Goal: Transaction & Acquisition: Purchase product/service

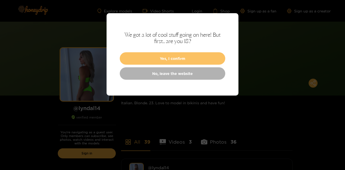
click at [142, 57] on button "Yes, I confirm" at bounding box center [173, 58] width 106 height 12
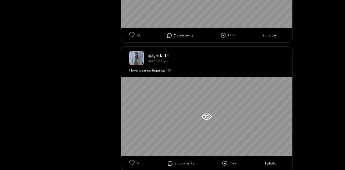
scroll to position [285, 0]
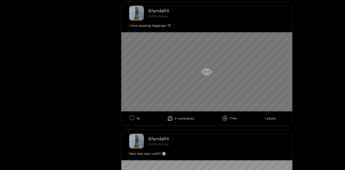
click at [205, 72] on icon at bounding box center [207, 72] width 4 height 4
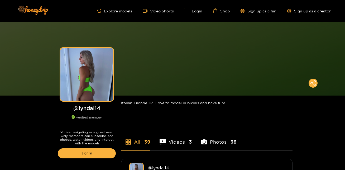
click at [176, 140] on li "Videos 3" at bounding box center [176, 139] width 32 height 24
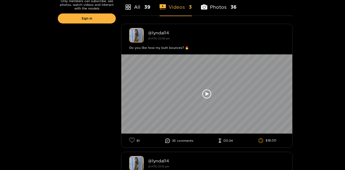
scroll to position [137, 0]
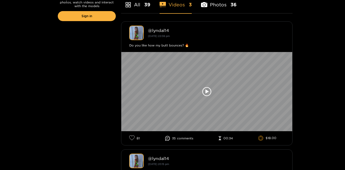
click at [161, 139] on ul "81 35 comment s 00:34 $18.00" at bounding box center [206, 138] width 155 height 6
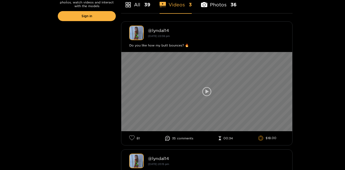
click at [198, 107] on div at bounding box center [206, 91] width 171 height 79
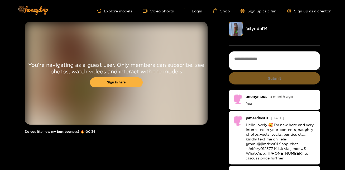
click at [336, 51] on div "You're navigating as a guest user. Only members can subscribe, see photos, watc…" at bounding box center [172, 129] width 345 height 214
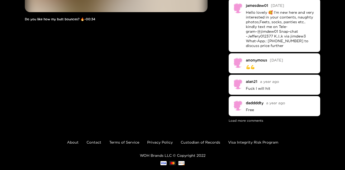
scroll to position [124, 0]
